Goal: Task Accomplishment & Management: Manage account settings

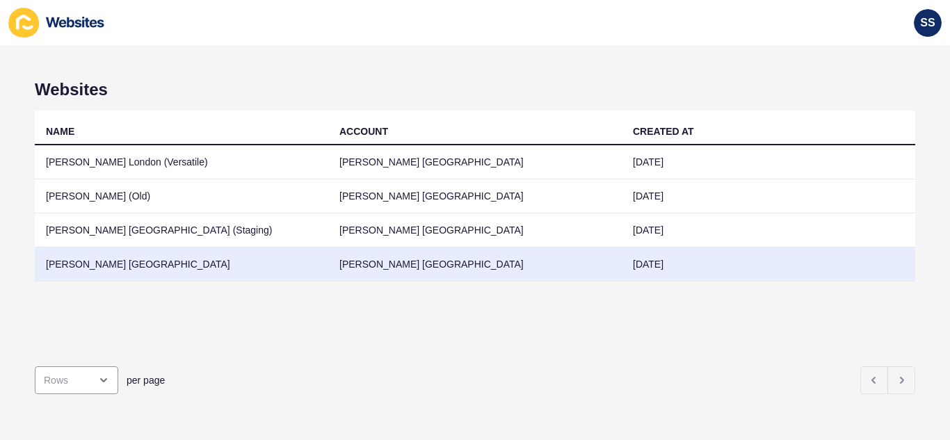
click at [237, 271] on td "[PERSON_NAME] [GEOGRAPHIC_DATA]" at bounding box center [182, 265] width 294 height 34
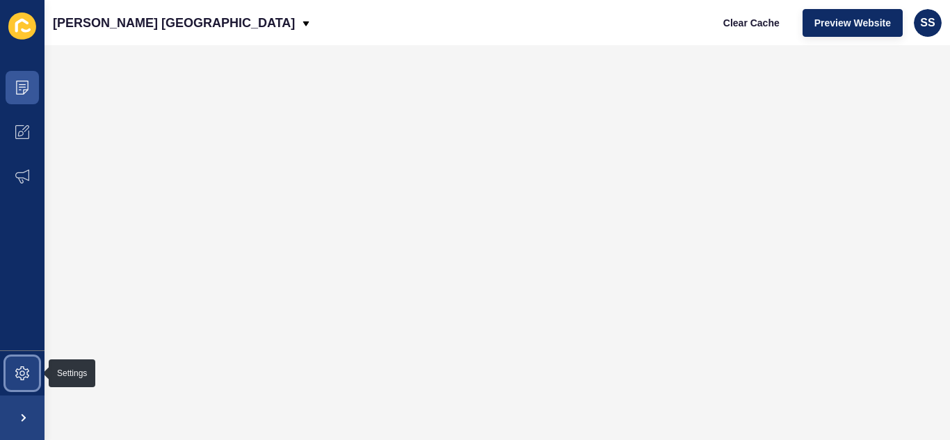
click at [19, 374] on icon at bounding box center [22, 374] width 14 height 14
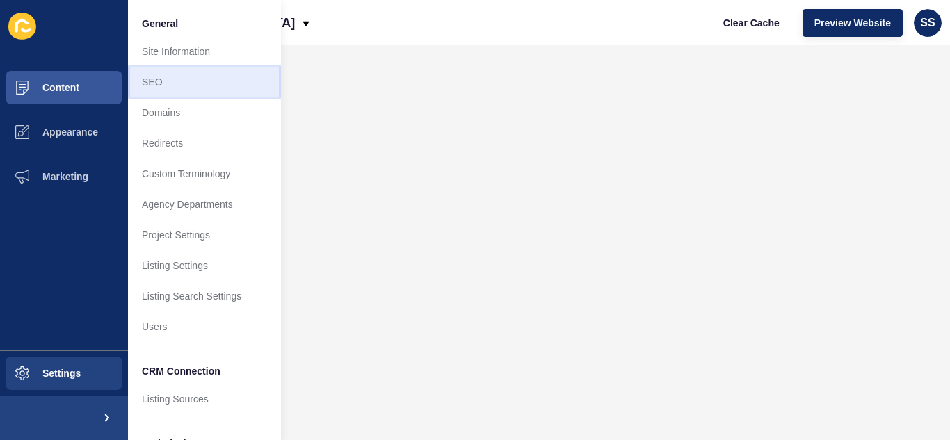
click at [161, 75] on link "SEO" at bounding box center [204, 82] width 153 height 31
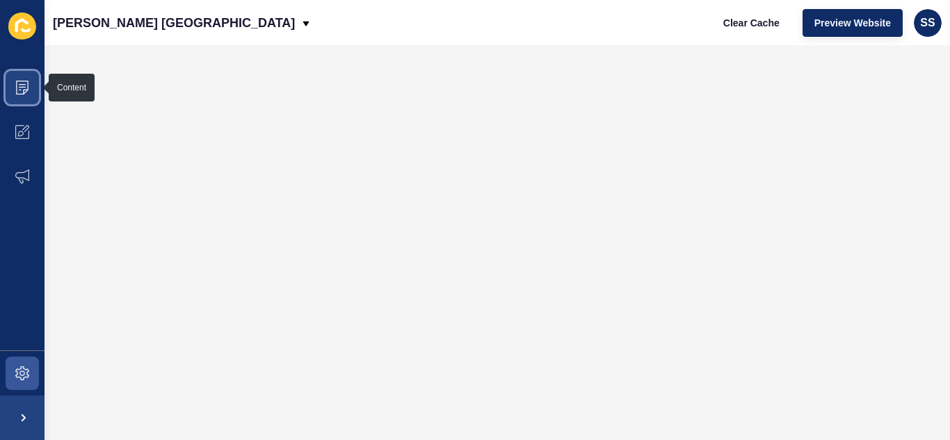
click at [31, 88] on span at bounding box center [22, 87] width 45 height 45
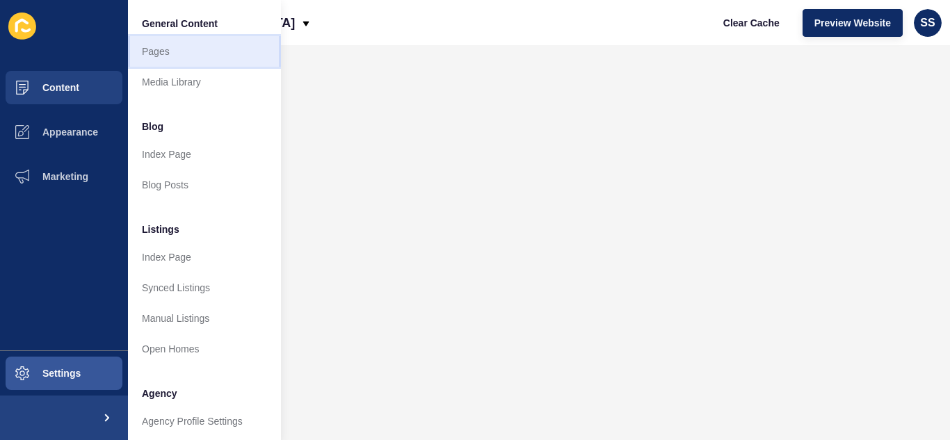
click at [164, 47] on link "Pages" at bounding box center [204, 51] width 153 height 31
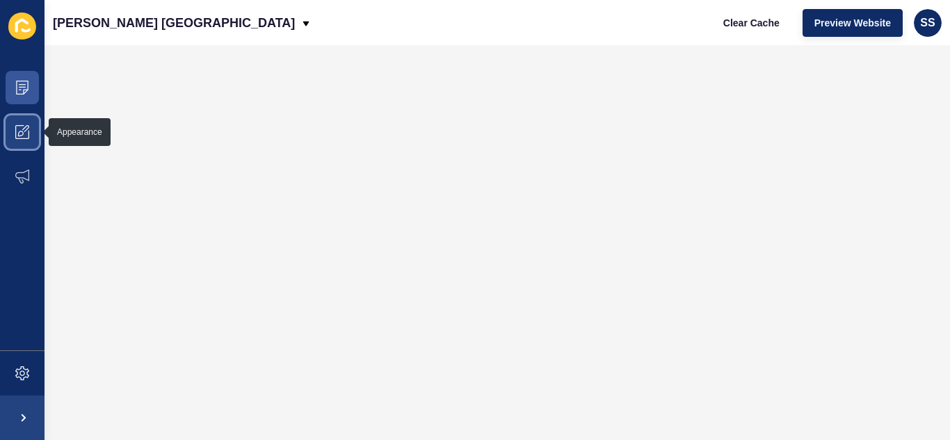
click at [25, 137] on icon at bounding box center [22, 132] width 14 height 14
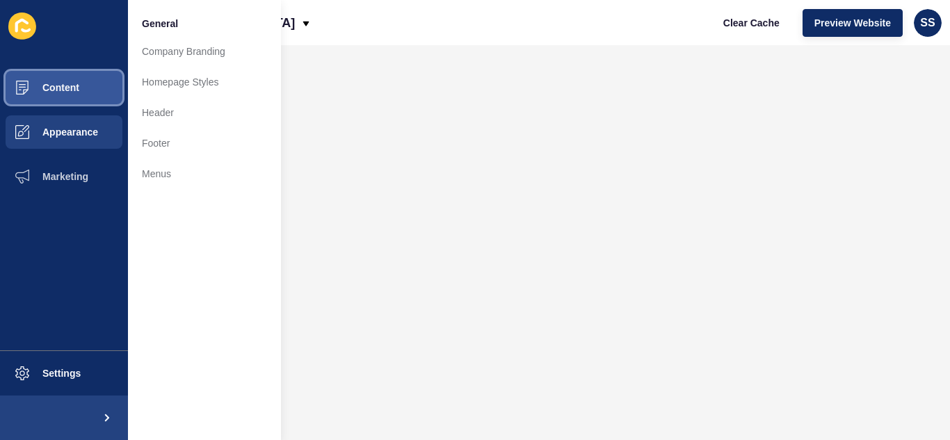
click at [62, 92] on span "Content" at bounding box center [38, 87] width 81 height 11
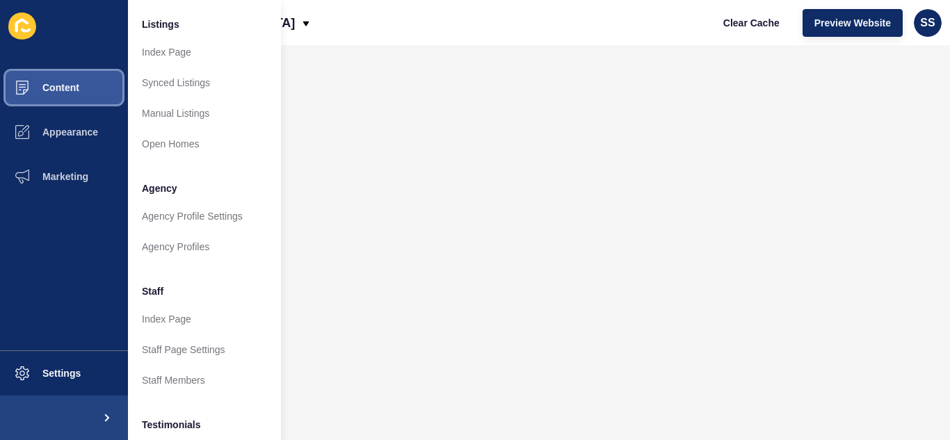
scroll to position [209, 0]
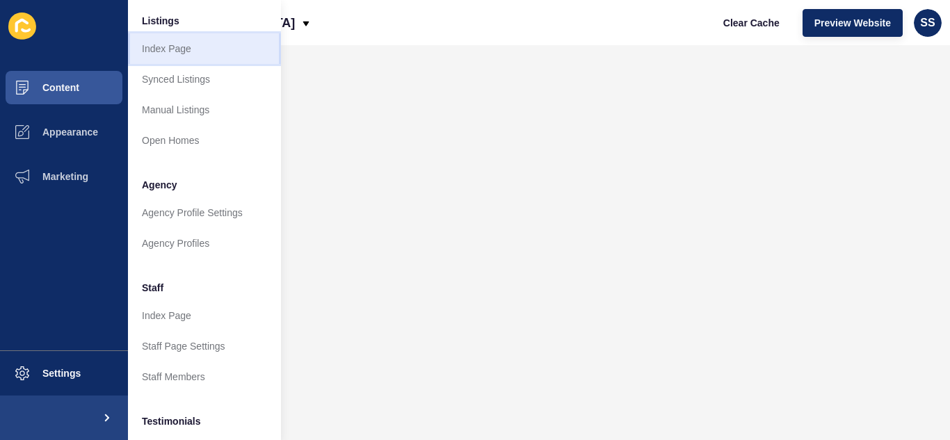
click at [178, 56] on link "Index Page" at bounding box center [204, 48] width 153 height 31
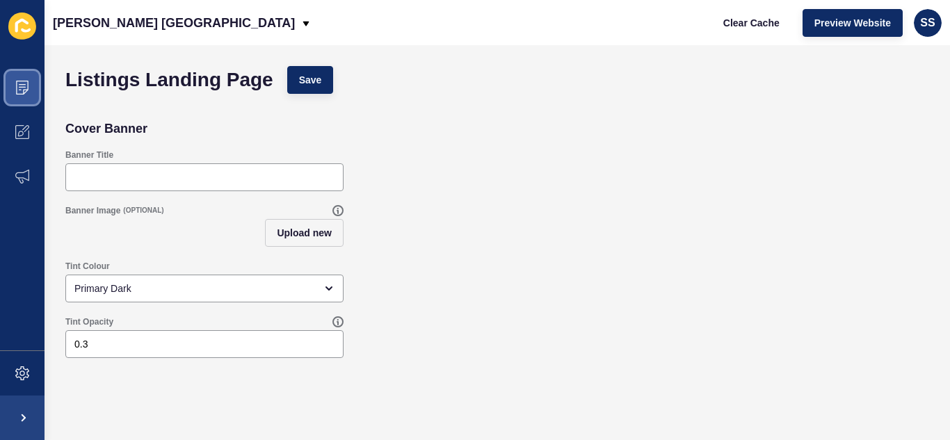
click at [13, 83] on span at bounding box center [22, 87] width 45 height 45
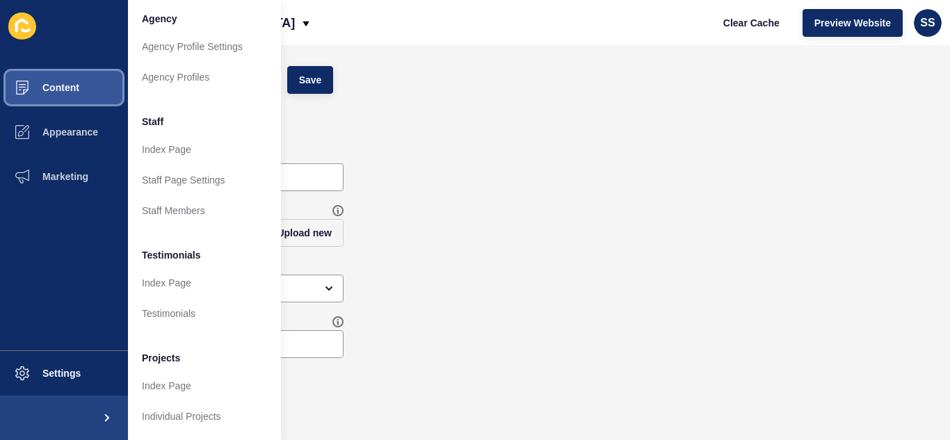
scroll to position [385, 0]
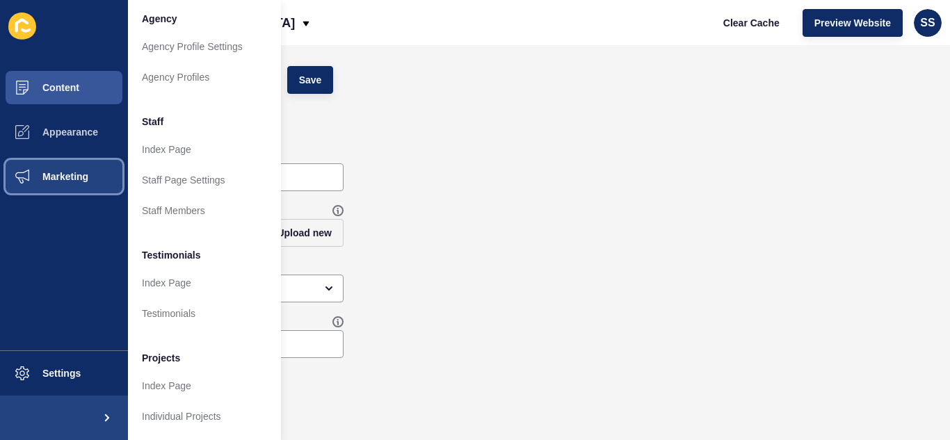
click at [39, 172] on span "Marketing" at bounding box center [43, 176] width 90 height 11
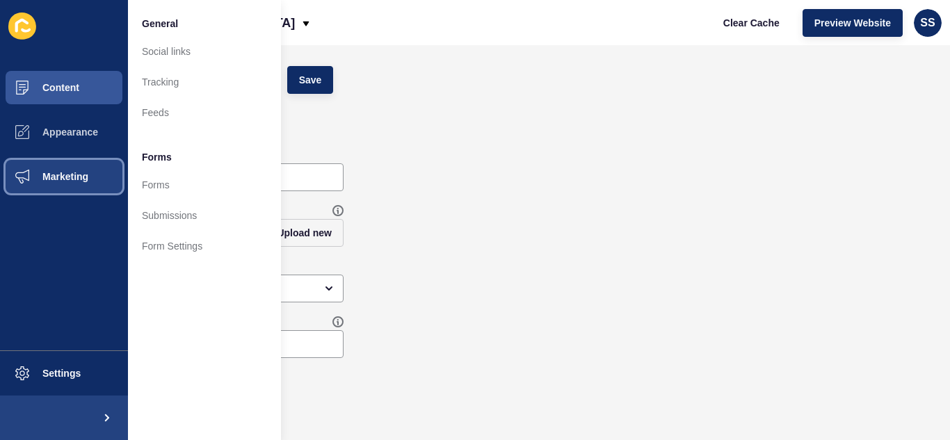
scroll to position [0, 0]
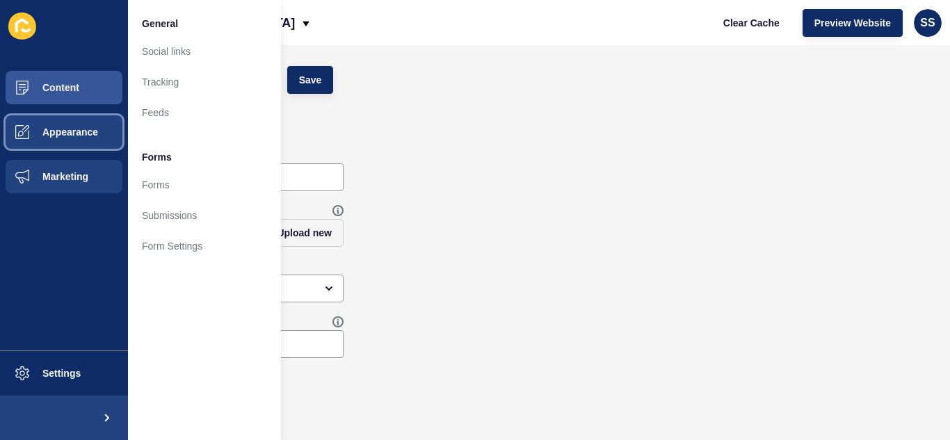
click at [42, 126] on span at bounding box center [22, 132] width 45 height 45
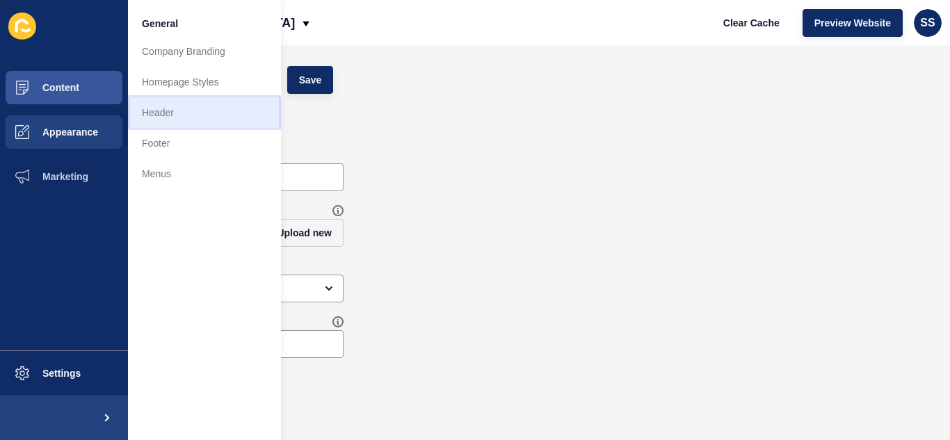
click at [169, 120] on link "Header" at bounding box center [204, 112] width 153 height 31
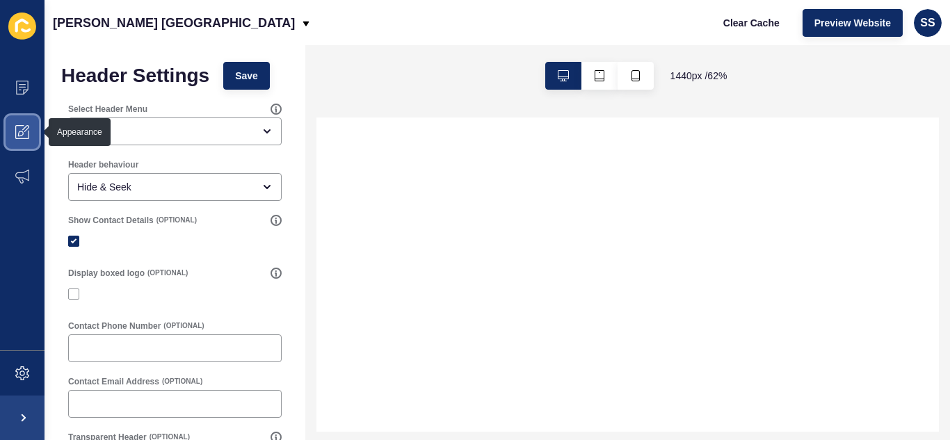
click at [6, 132] on span at bounding box center [22, 132] width 45 height 45
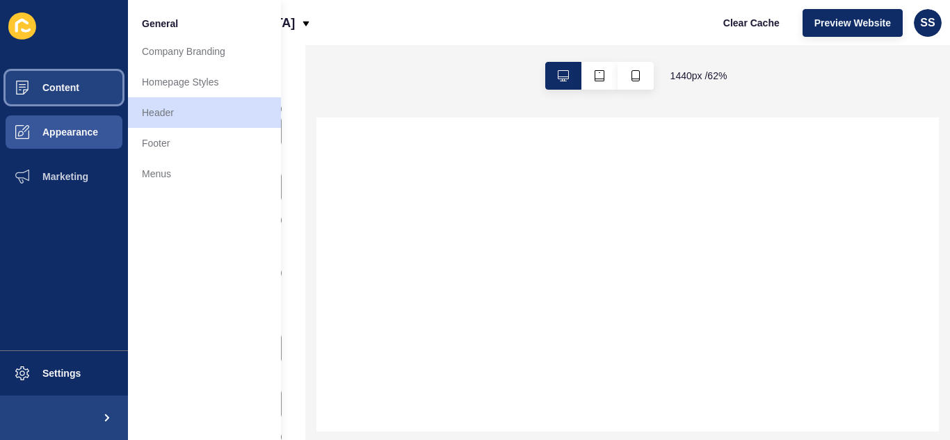
click at [47, 85] on span "Content" at bounding box center [38, 87] width 81 height 11
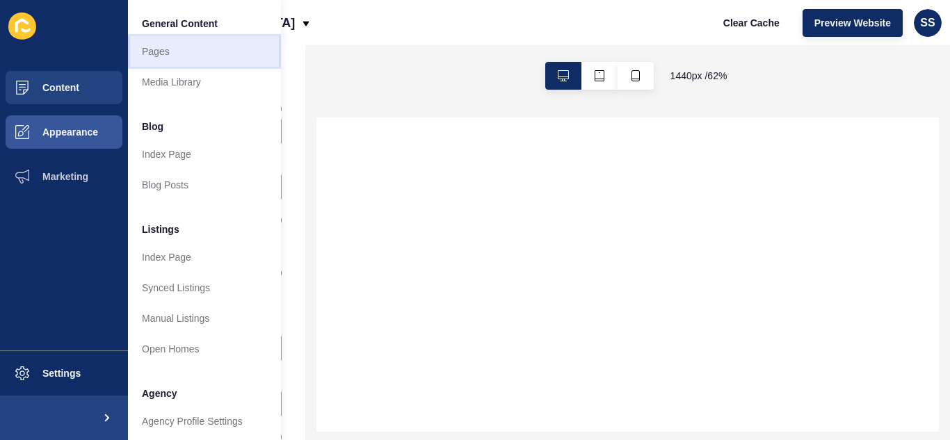
click at [166, 56] on link "Pages" at bounding box center [204, 51] width 153 height 31
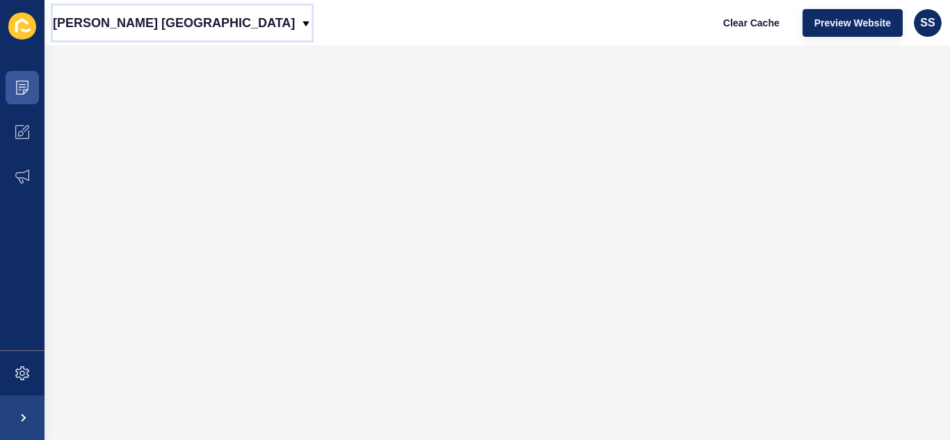
click at [157, 19] on div "[PERSON_NAME] [GEOGRAPHIC_DATA]" at bounding box center [182, 23] width 259 height 35
click at [731, 24] on span "Clear Cache" at bounding box center [752, 23] width 56 height 14
click at [19, 377] on icon at bounding box center [22, 374] width 14 height 14
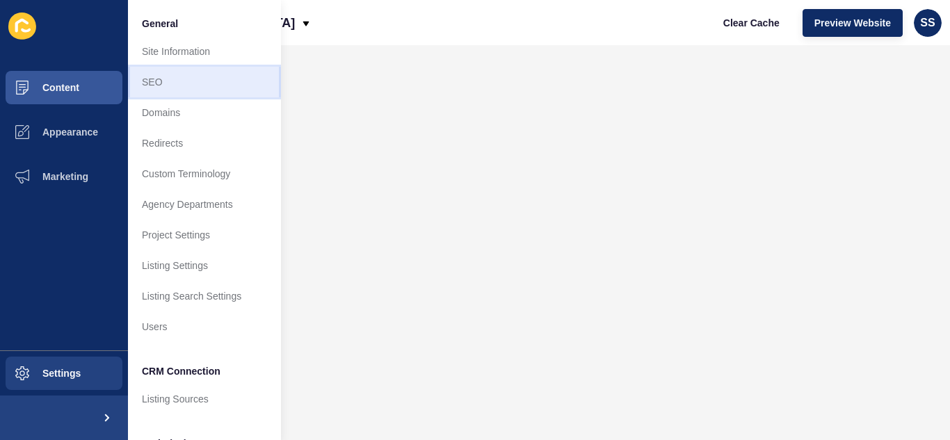
click at [184, 79] on link "SEO" at bounding box center [204, 82] width 153 height 31
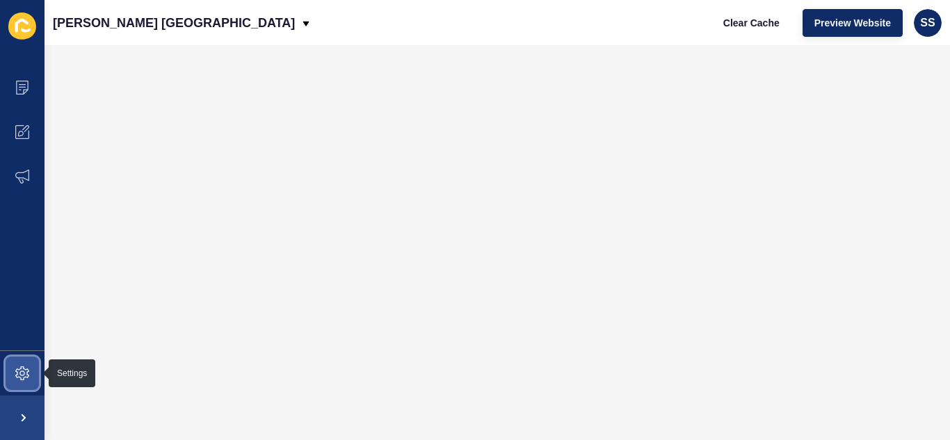
click at [22, 372] on icon at bounding box center [22, 374] width 14 height 14
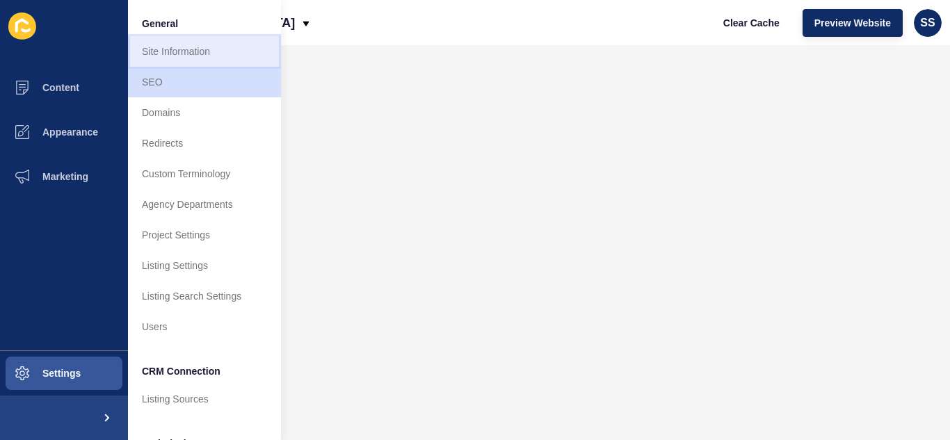
click at [182, 58] on link "Site Information" at bounding box center [204, 51] width 153 height 31
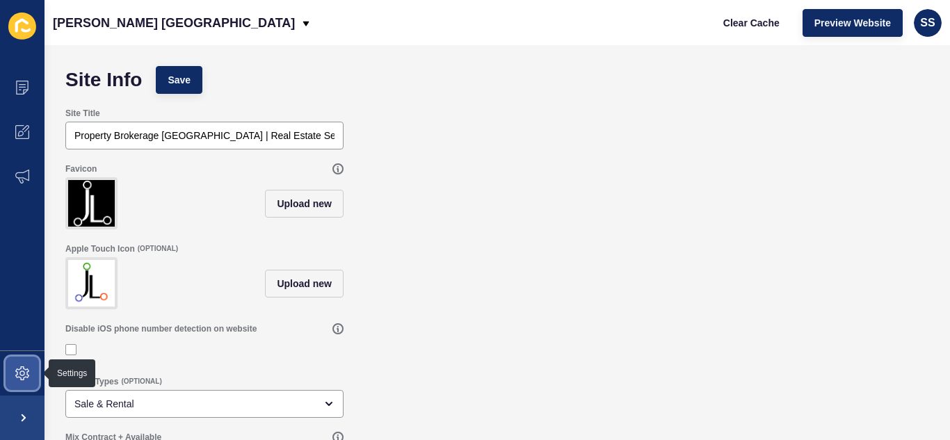
click at [32, 374] on span at bounding box center [22, 373] width 45 height 45
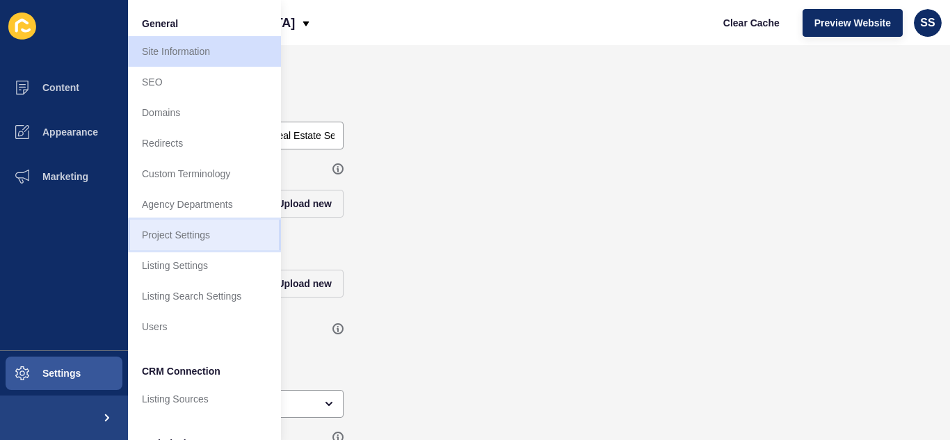
click at [186, 232] on link "Project Settings" at bounding box center [204, 235] width 153 height 31
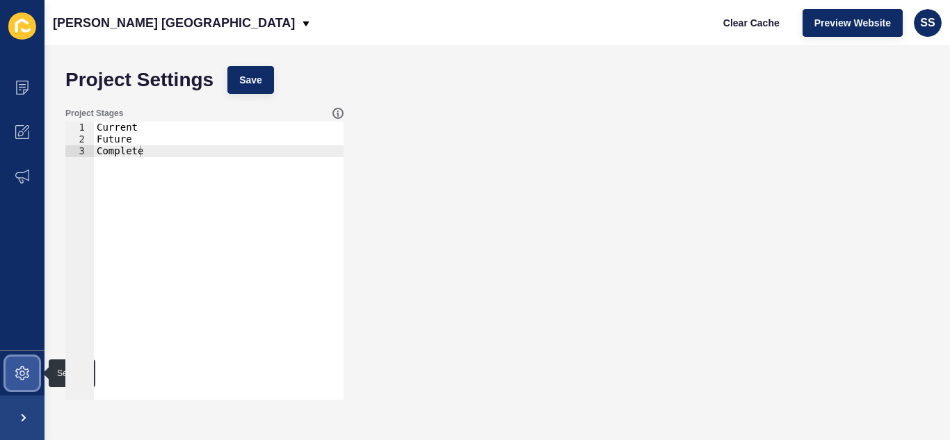
click at [24, 367] on icon at bounding box center [22, 374] width 14 height 14
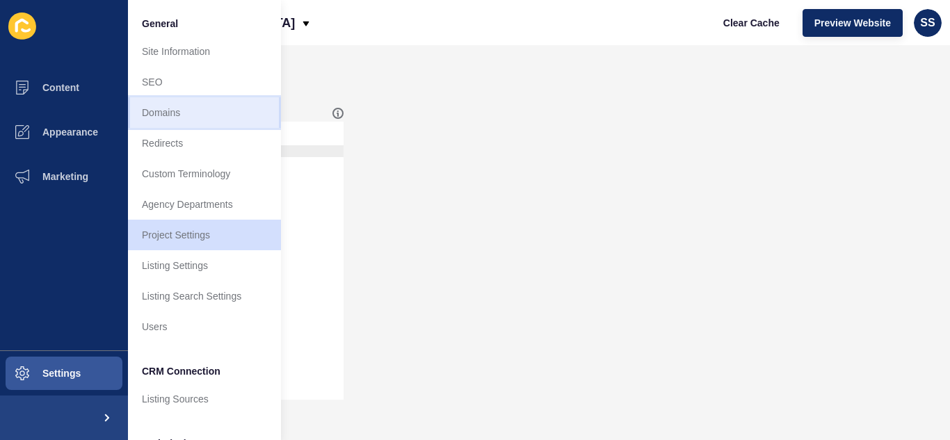
click at [166, 119] on link "Domains" at bounding box center [204, 112] width 153 height 31
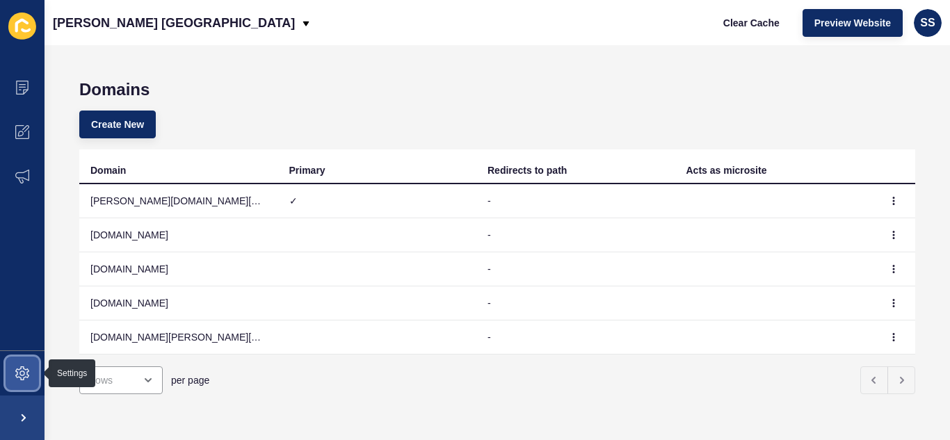
click at [18, 369] on icon at bounding box center [22, 374] width 14 height 14
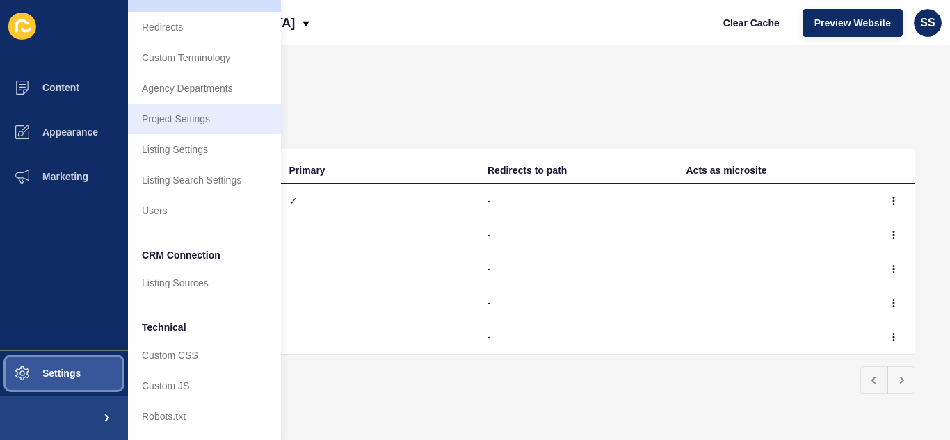
scroll to position [127, 0]
